Goal: Information Seeking & Learning: Learn about a topic

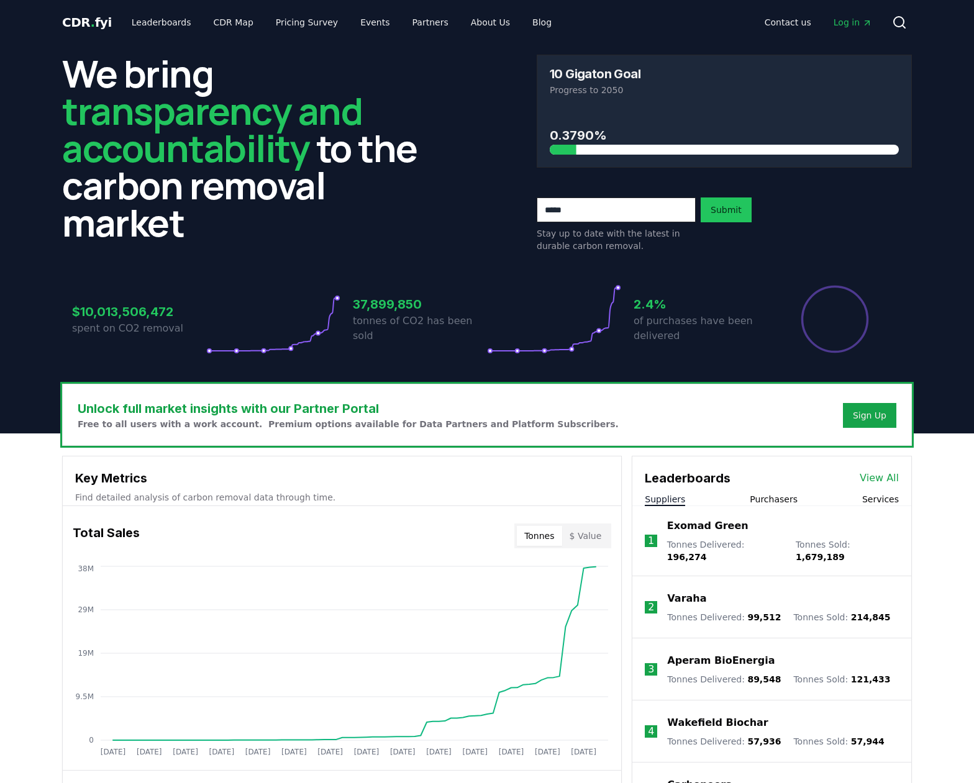
scroll to position [191, 0]
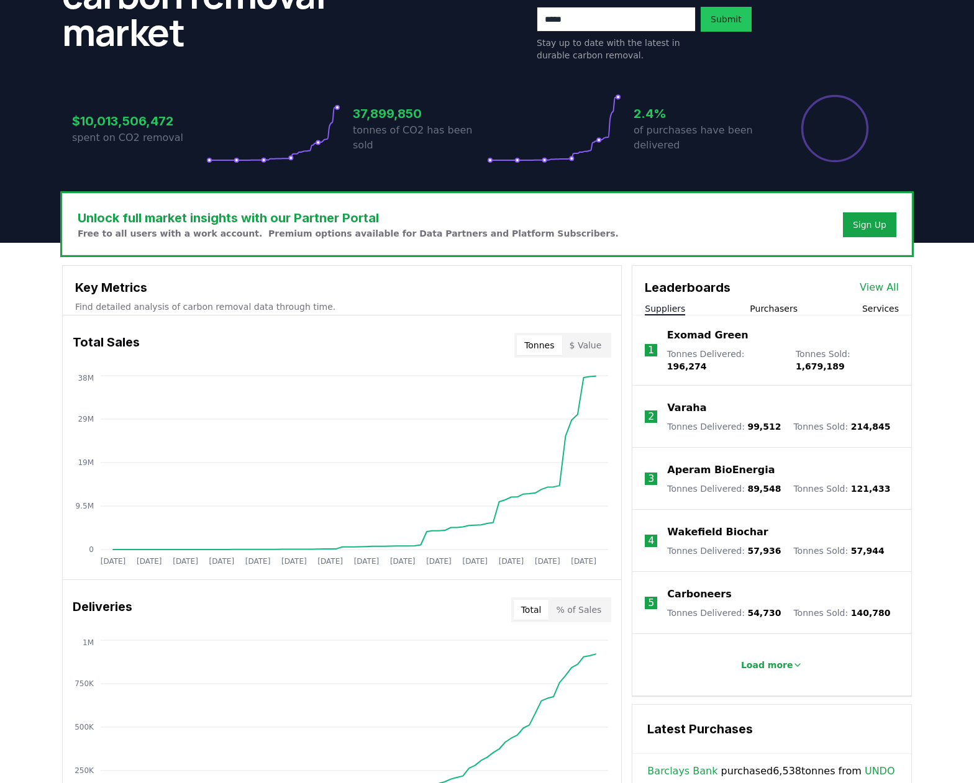
click at [772, 312] on button "Purchasers" at bounding box center [773, 308] width 48 height 12
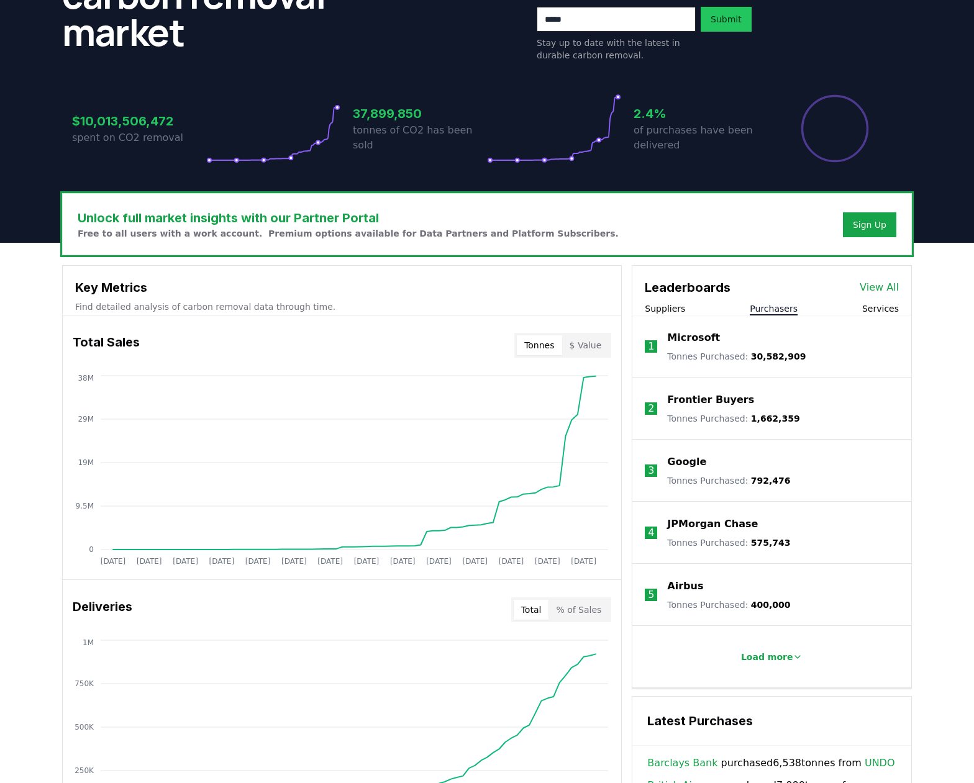
click at [694, 339] on p "Microsoft" at bounding box center [693, 337] width 53 height 15
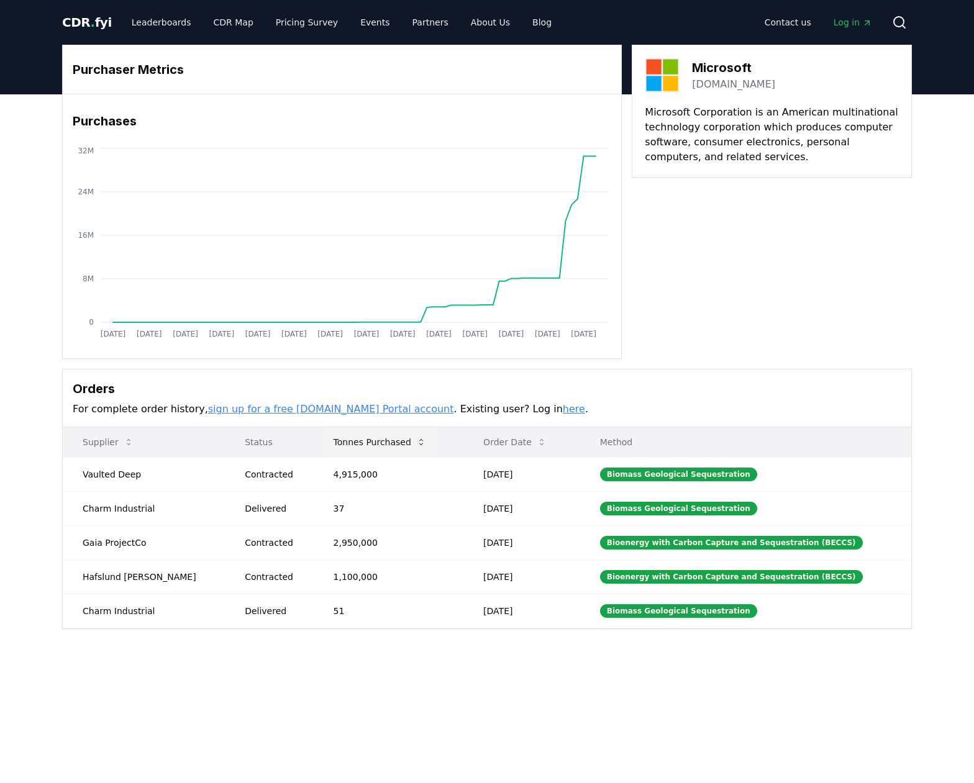
click at [371, 440] on button "Tonnes Purchased" at bounding box center [379, 442] width 112 height 25
click at [377, 440] on button "Tonnes Purchased" at bounding box center [379, 442] width 112 height 25
click at [235, 440] on p "Status" at bounding box center [269, 442] width 68 height 12
click at [235, 443] on p "Status" at bounding box center [269, 442] width 68 height 12
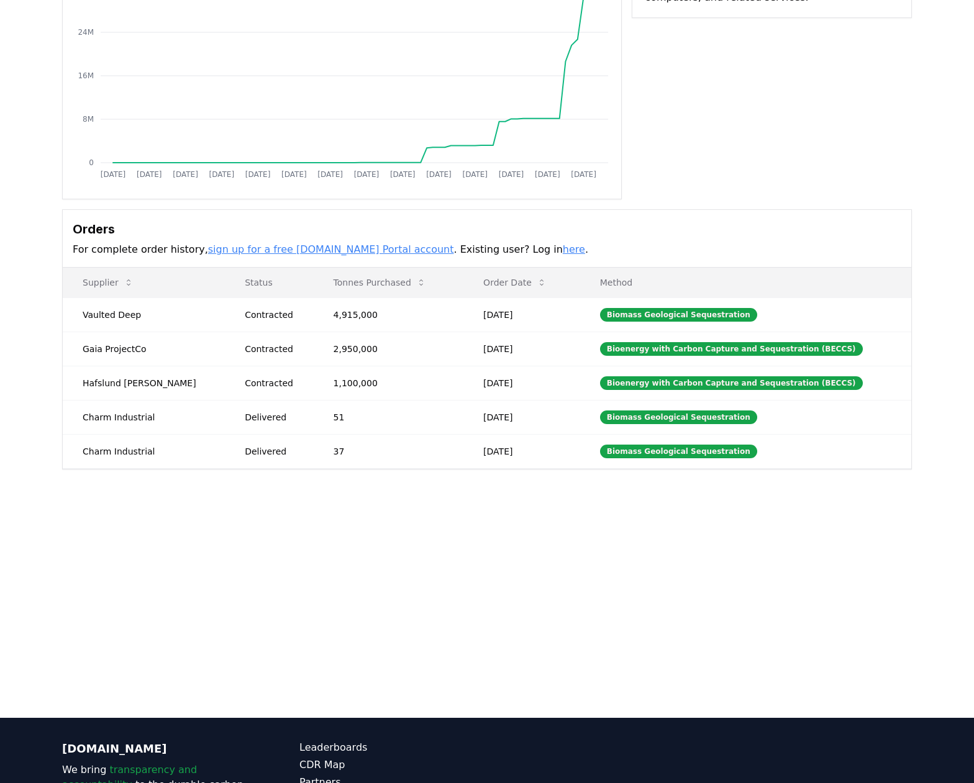
scroll to position [104, 0]
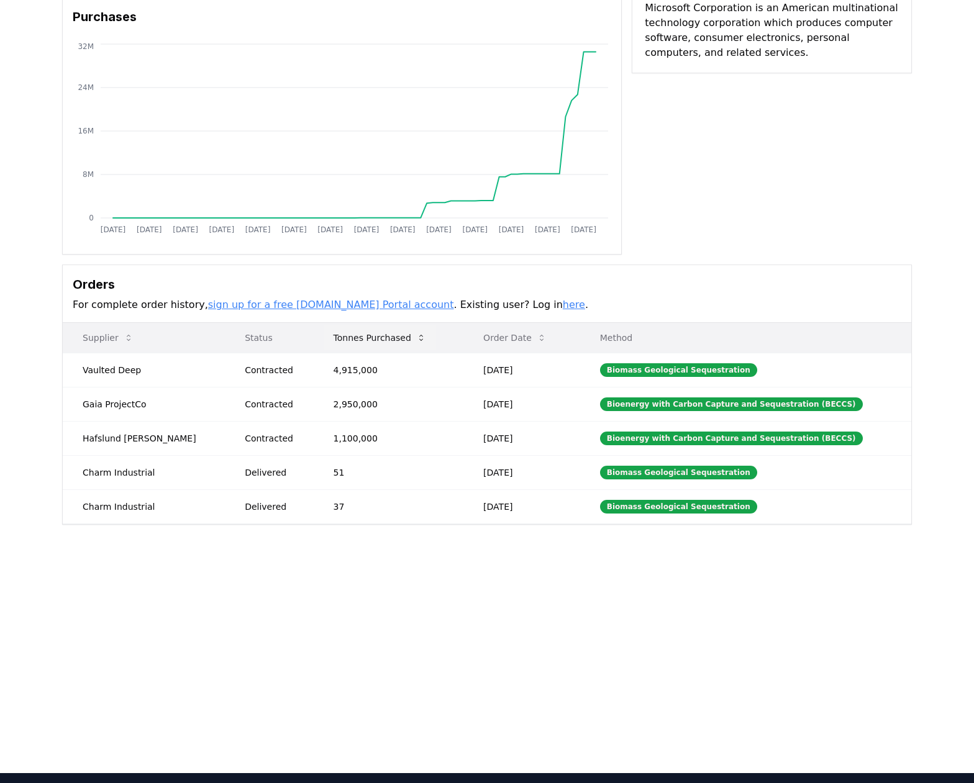
click at [416, 339] on icon at bounding box center [421, 338] width 10 height 10
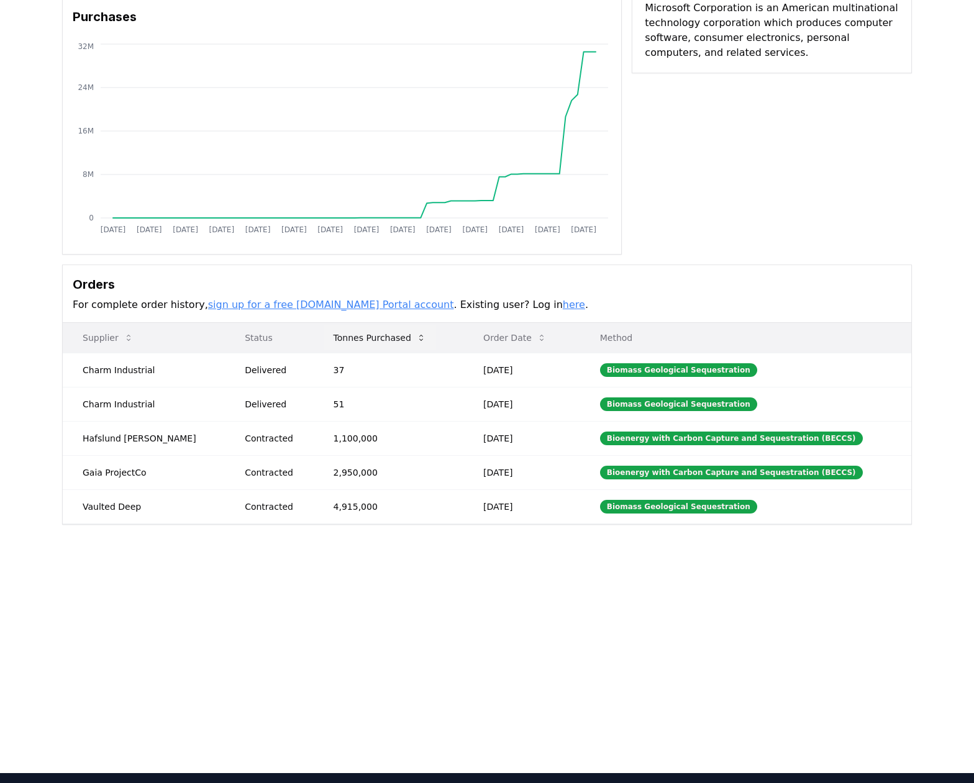
click at [416, 339] on icon at bounding box center [421, 338] width 10 height 10
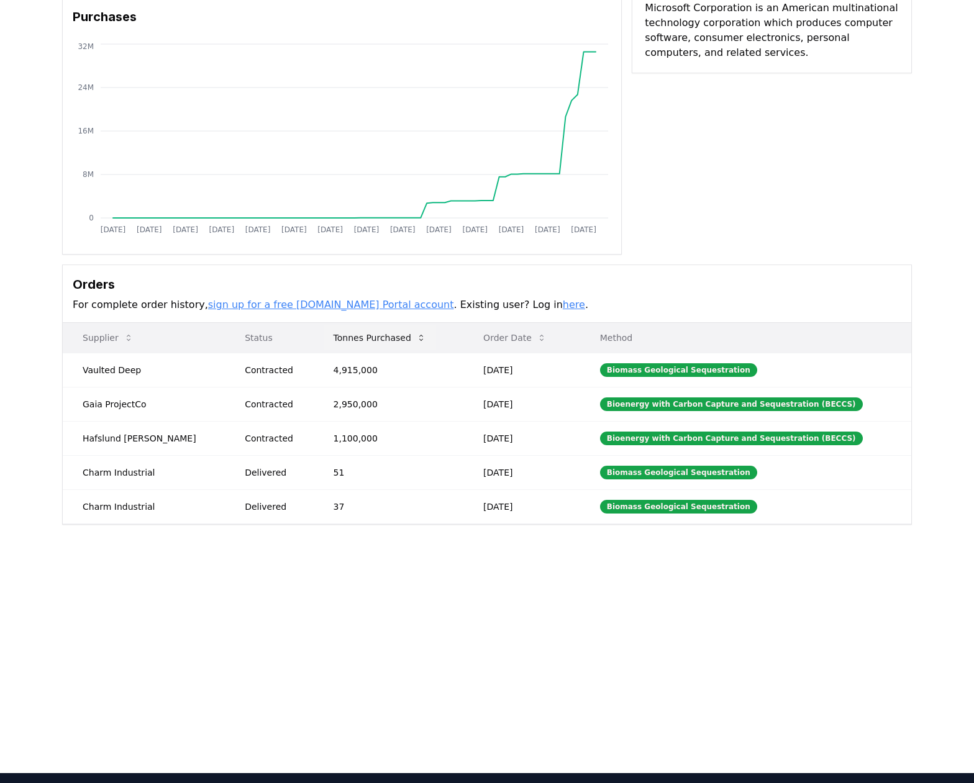
click at [416, 338] on icon at bounding box center [421, 338] width 10 height 10
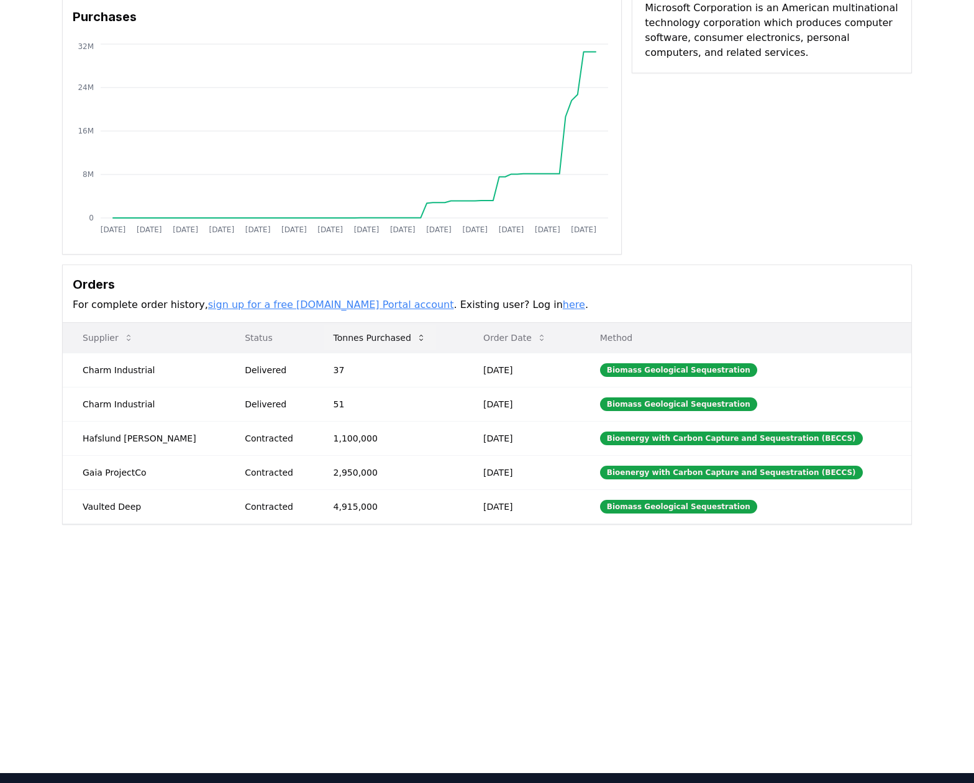
click at [416, 338] on icon at bounding box center [421, 338] width 10 height 10
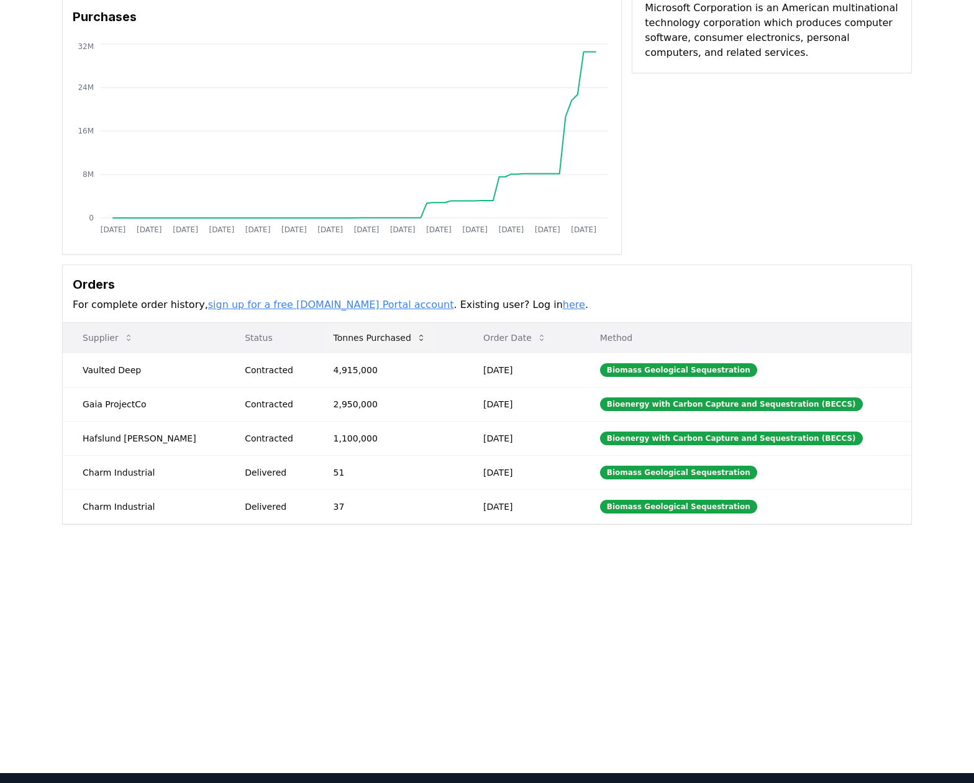
click at [416, 338] on icon at bounding box center [421, 338] width 10 height 10
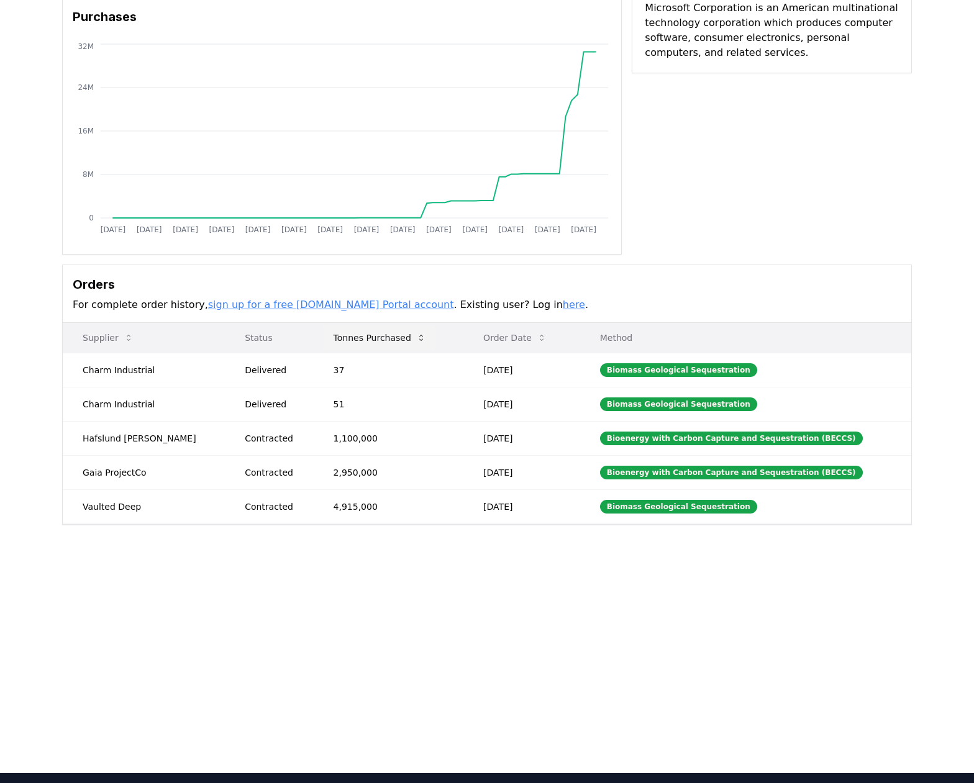
click at [416, 340] on icon at bounding box center [421, 338] width 10 height 10
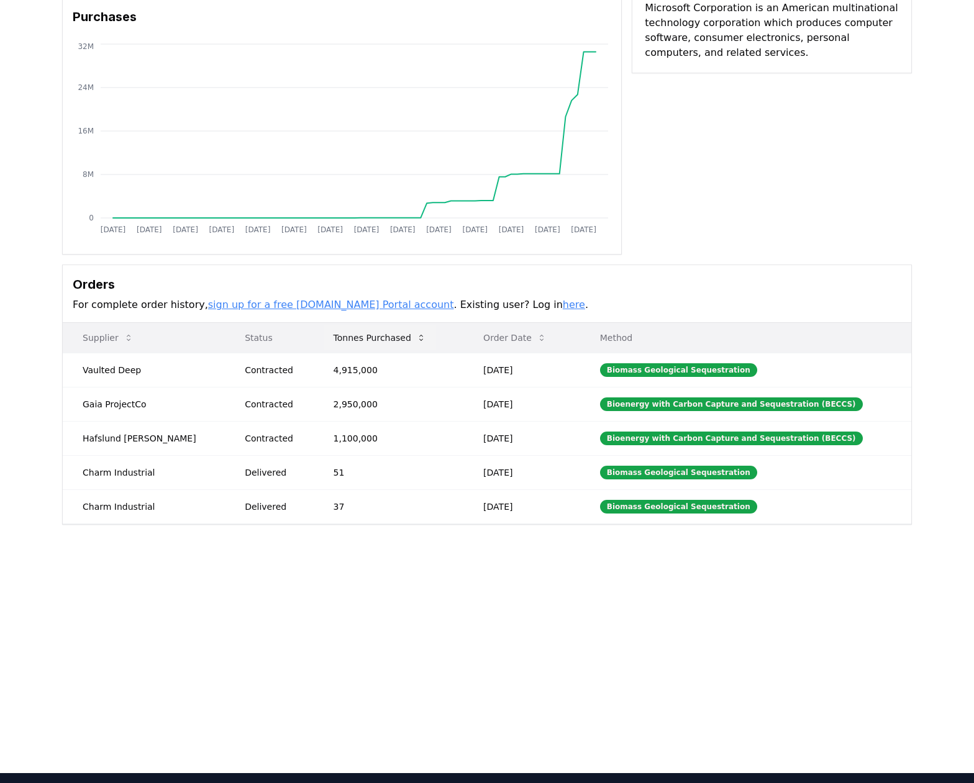
click at [416, 340] on icon at bounding box center [421, 338] width 10 height 10
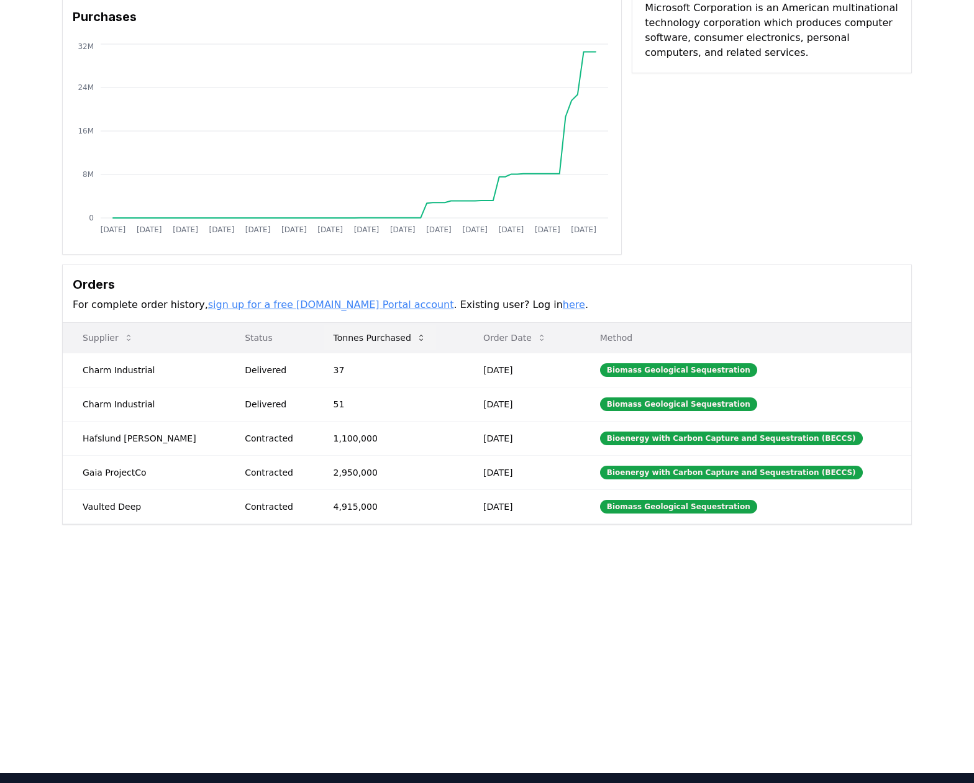
click at [416, 340] on icon at bounding box center [421, 338] width 10 height 10
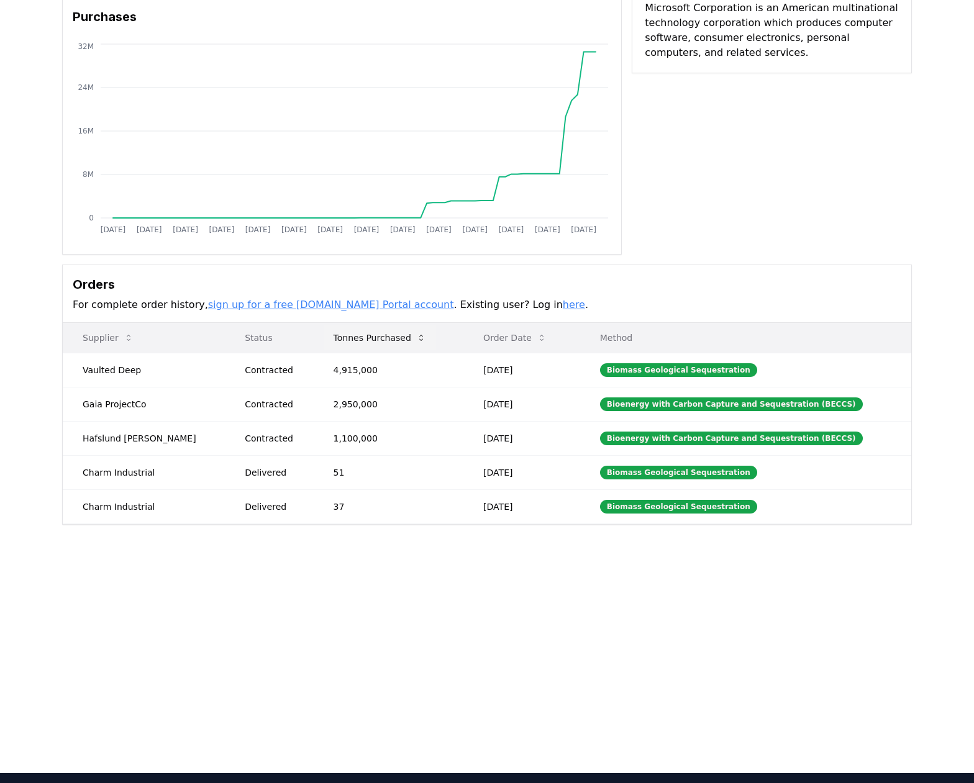
click at [416, 340] on icon at bounding box center [421, 338] width 10 height 10
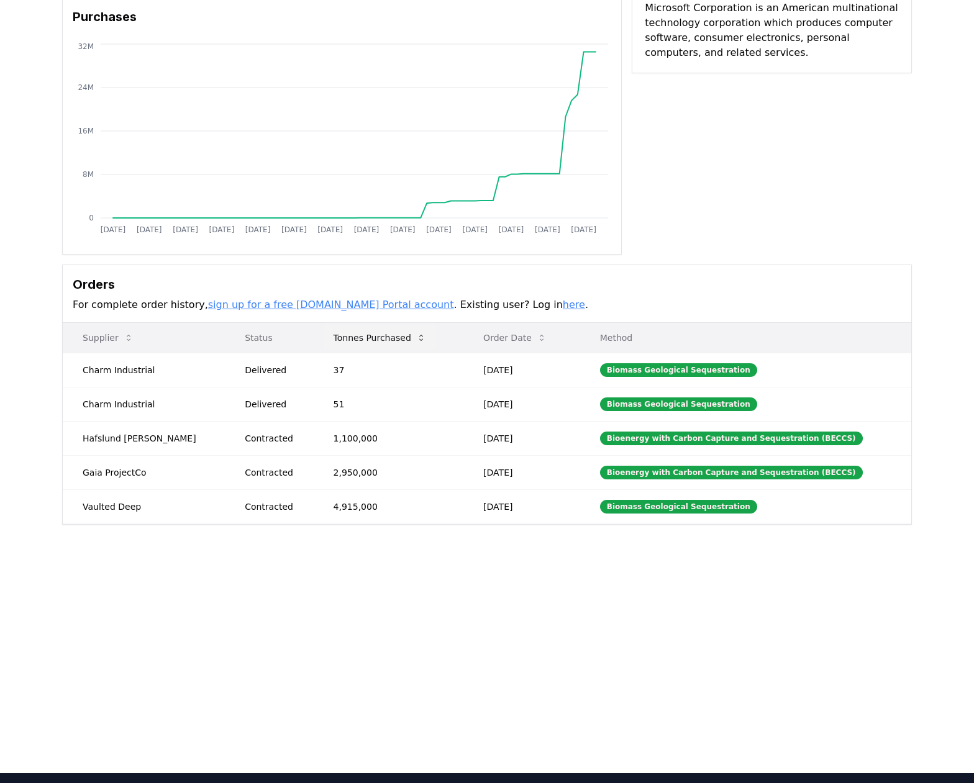
click at [416, 340] on icon at bounding box center [421, 338] width 10 height 10
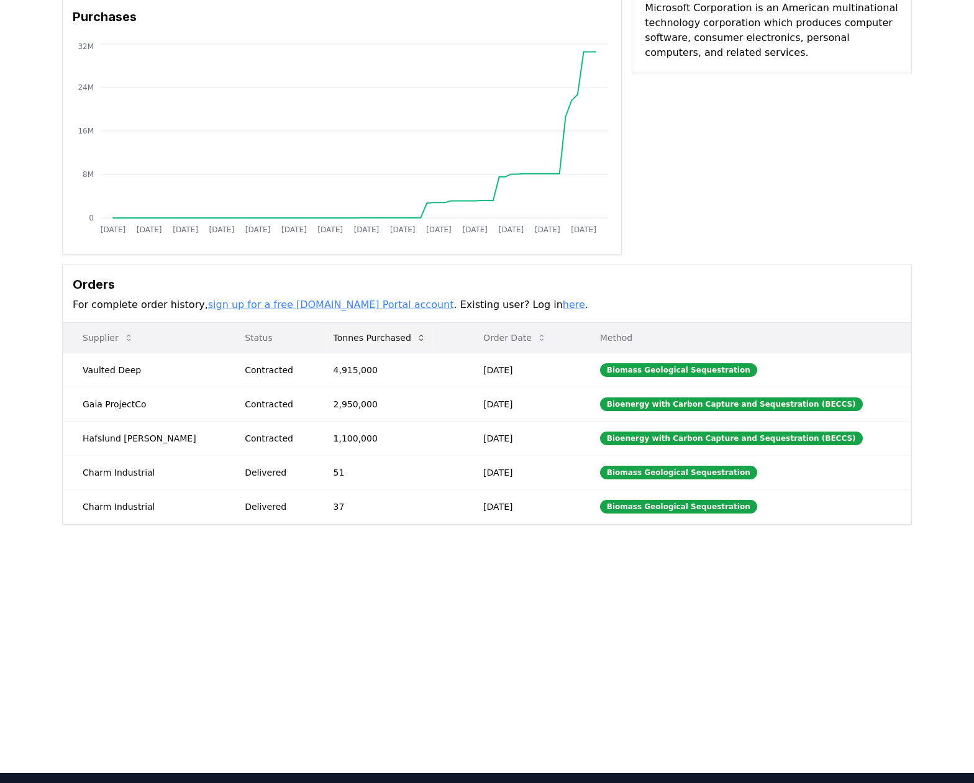
click at [416, 340] on icon at bounding box center [421, 338] width 10 height 10
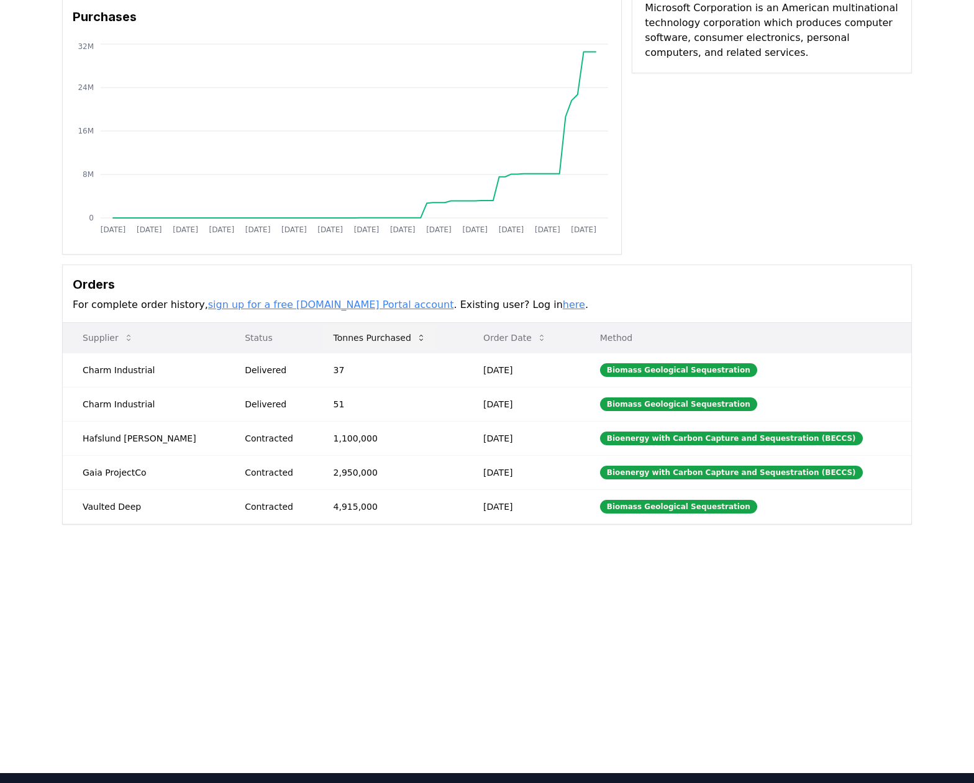
click at [416, 340] on icon at bounding box center [421, 338] width 10 height 10
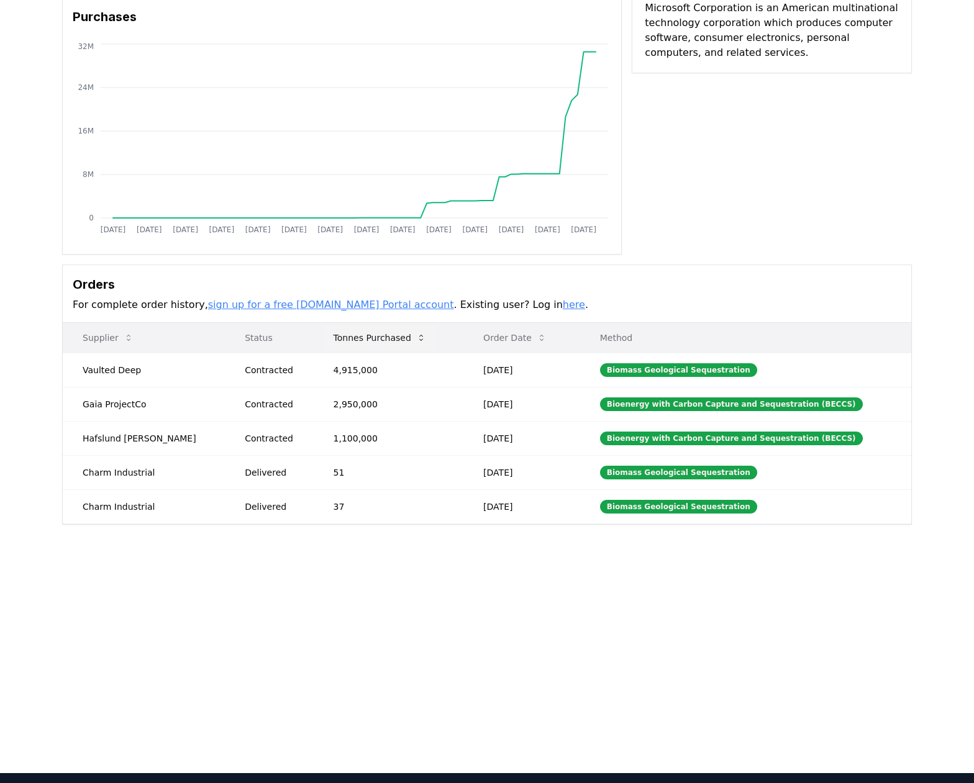
click at [416, 333] on icon at bounding box center [421, 338] width 10 height 10
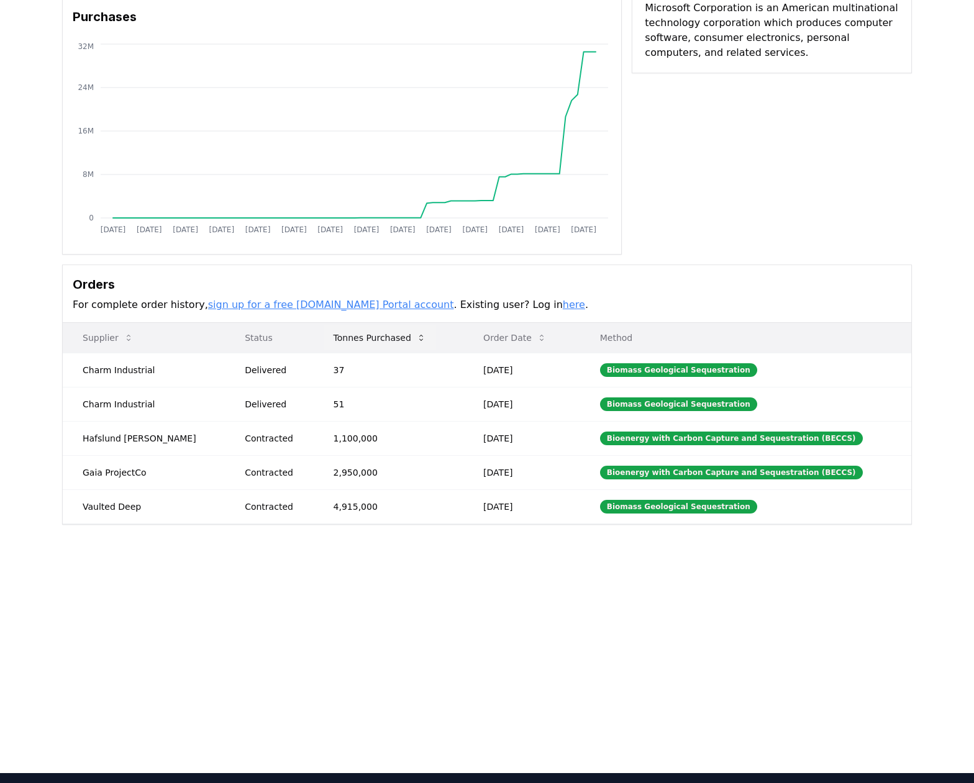
click at [416, 333] on icon at bounding box center [421, 338] width 10 height 10
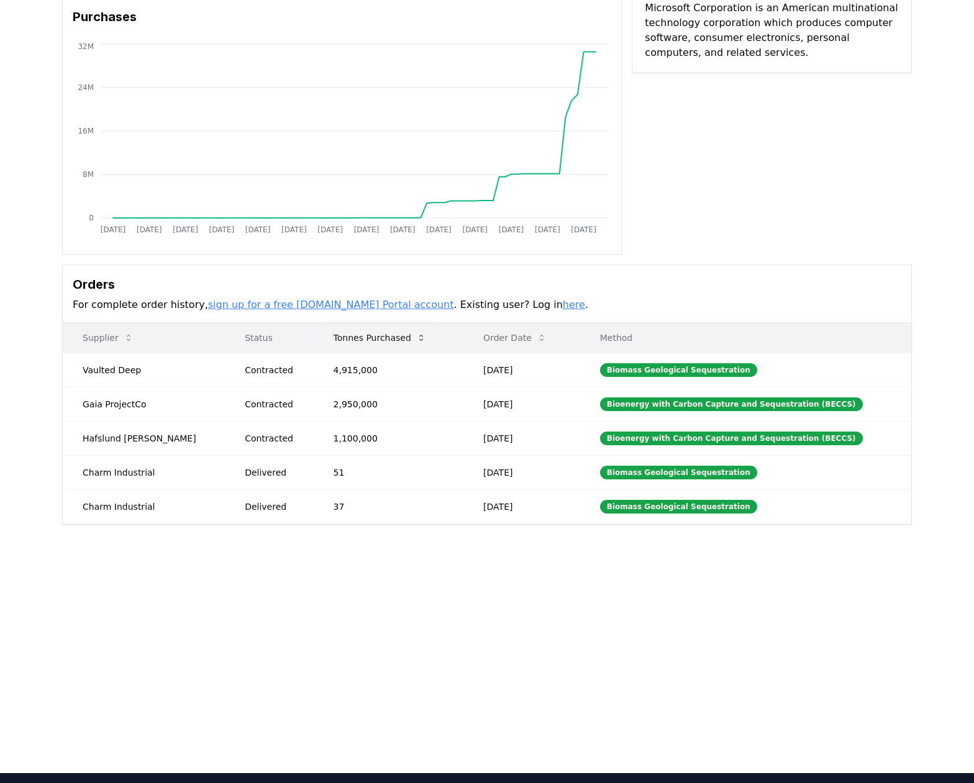
click at [416, 340] on icon at bounding box center [421, 338] width 10 height 10
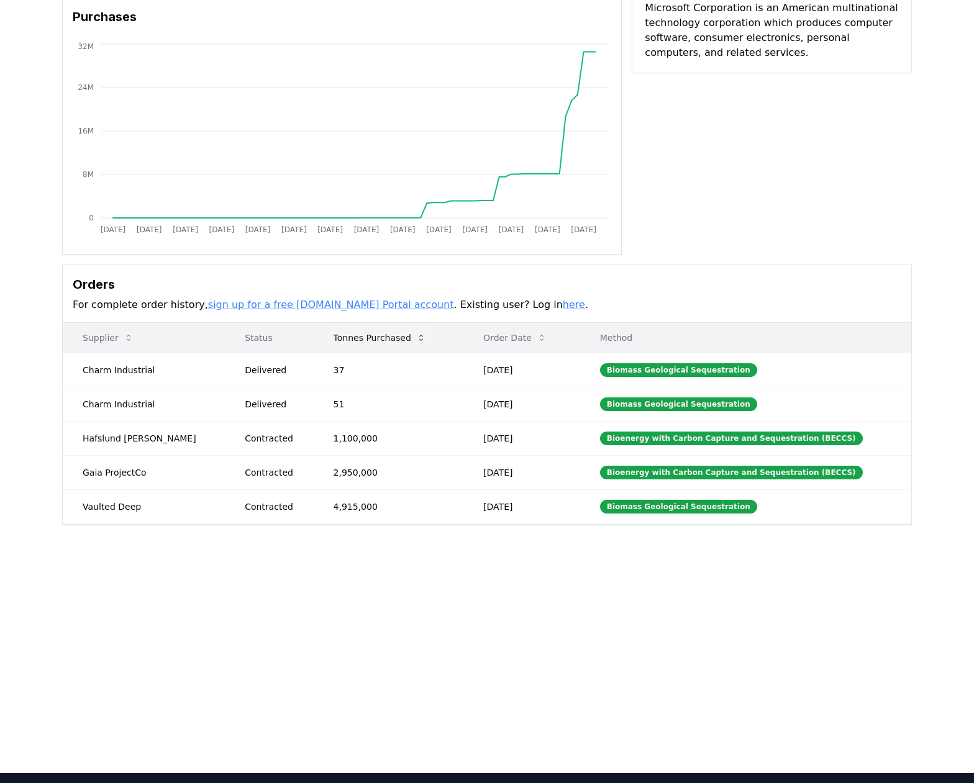
click at [416, 340] on icon at bounding box center [421, 338] width 10 height 10
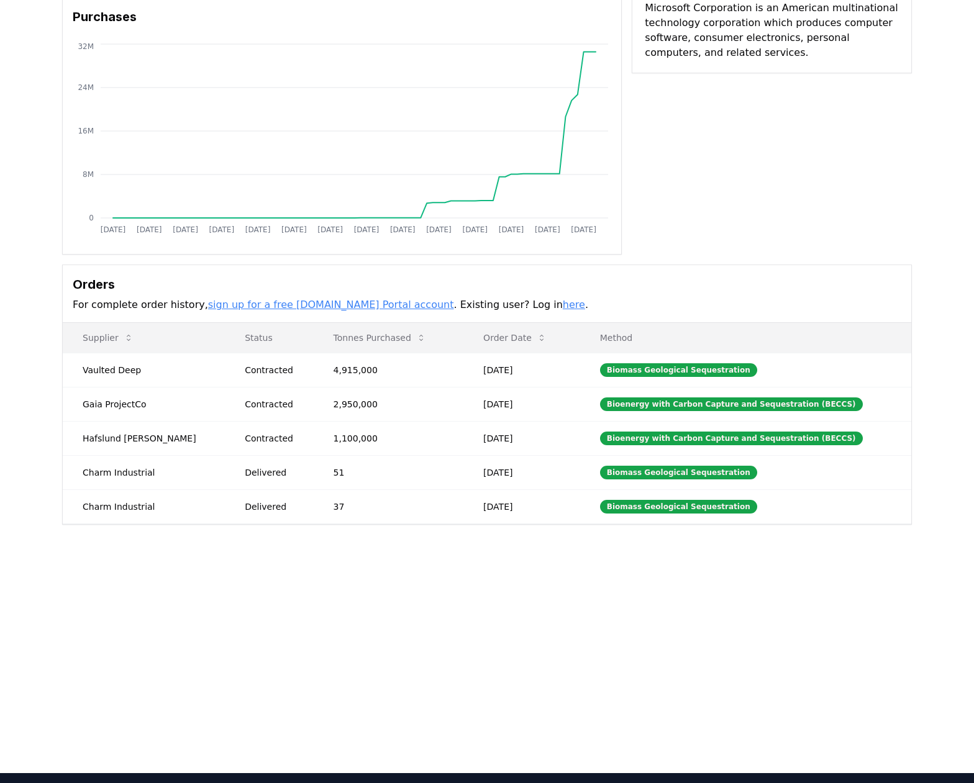
click at [361, 550] on div "Purchaser Metrics Purchases [DATE] [DATE] [DATE] [DATE] [DATE] [DATE] [DATE] [D…" at bounding box center [487, 282] width 974 height 584
click at [419, 340] on icon at bounding box center [421, 338] width 4 height 6
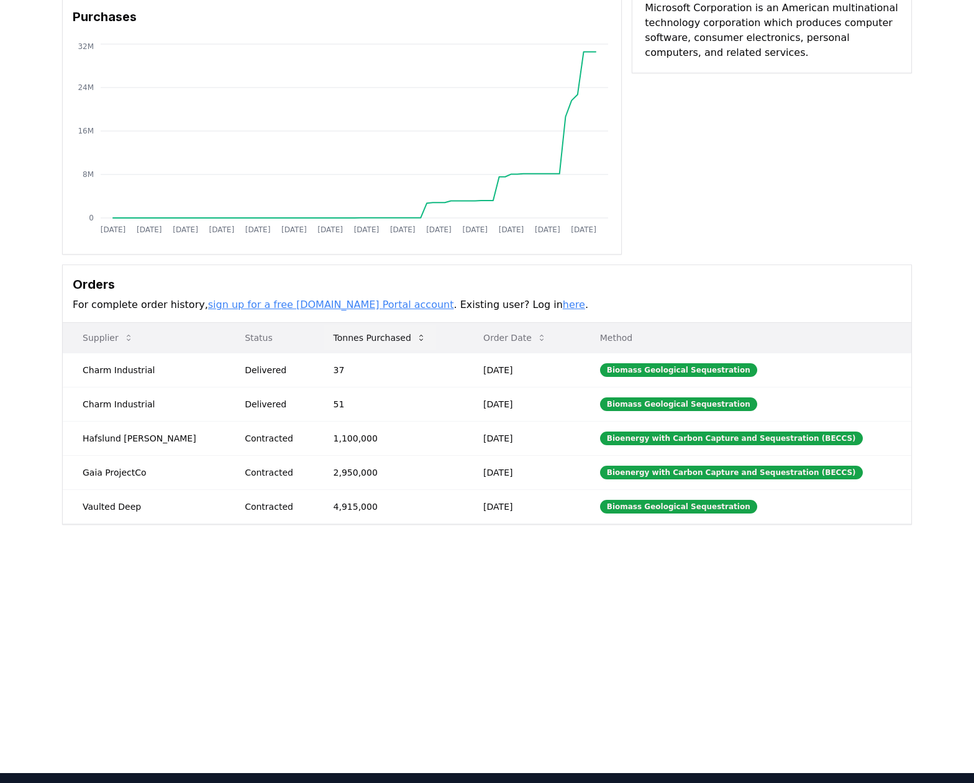
click at [419, 340] on icon at bounding box center [421, 338] width 4 height 6
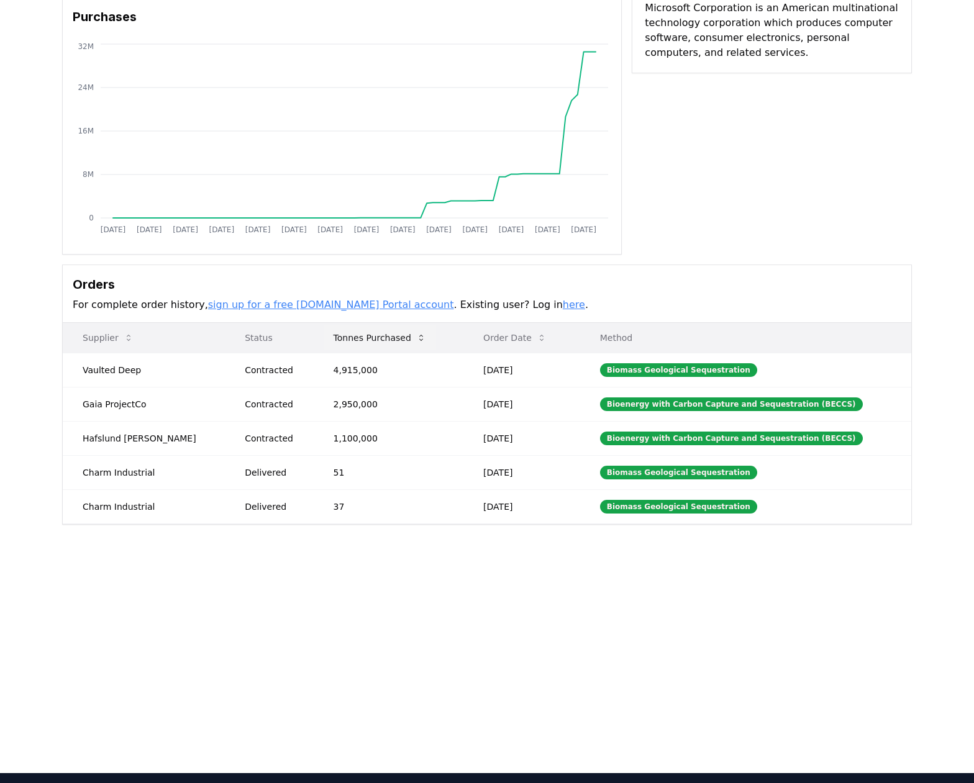
click at [419, 340] on icon at bounding box center [421, 338] width 4 height 6
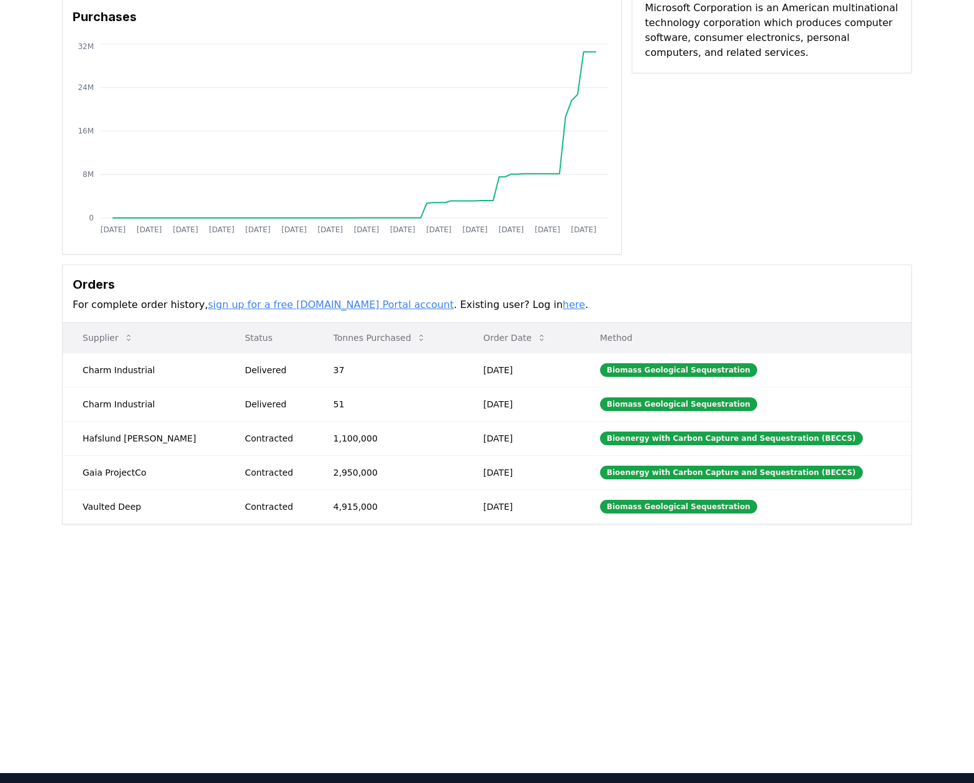
click at [245, 337] on p "Status" at bounding box center [269, 338] width 68 height 12
click at [128, 340] on icon at bounding box center [129, 338] width 4 height 6
click at [416, 341] on icon at bounding box center [421, 338] width 10 height 10
